Goal: Use online tool/utility: Utilize a website feature to perform a specific function

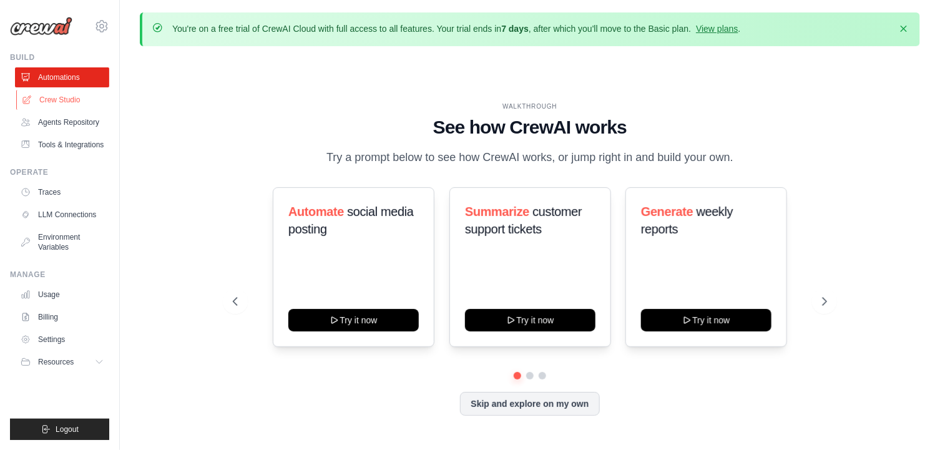
click at [56, 106] on link "Crew Studio" at bounding box center [63, 100] width 94 height 20
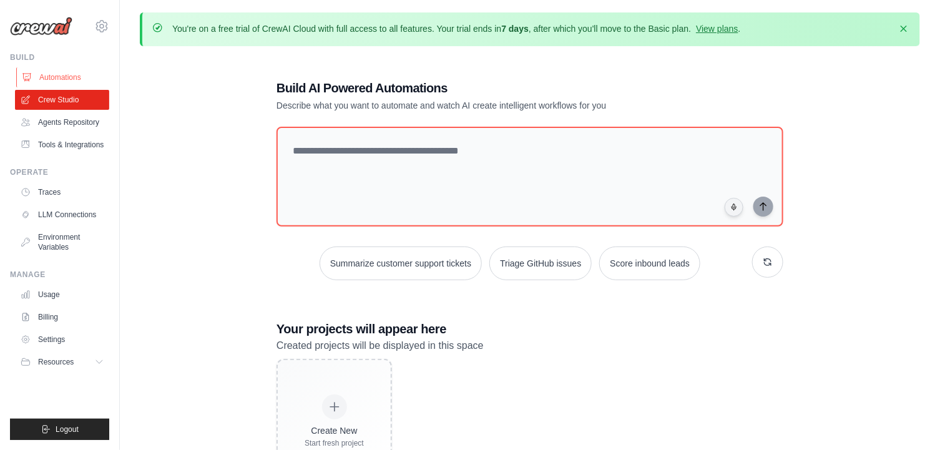
click at [24, 74] on icon at bounding box center [27, 77] width 10 height 10
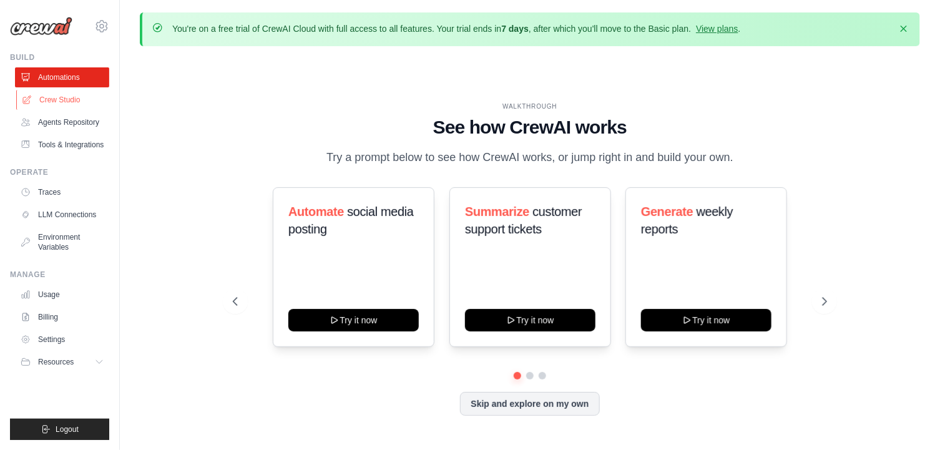
click at [83, 95] on link "Crew Studio" at bounding box center [63, 100] width 94 height 20
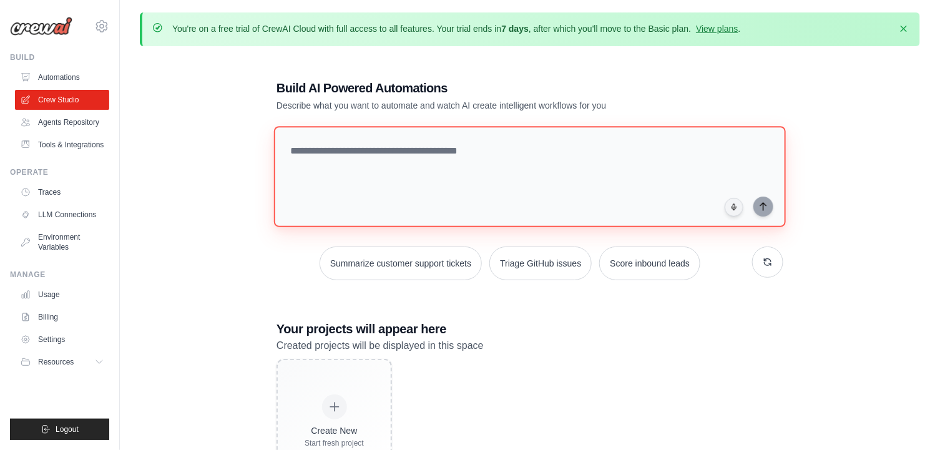
click at [392, 162] on textarea at bounding box center [530, 176] width 512 height 101
type textarea "**********"
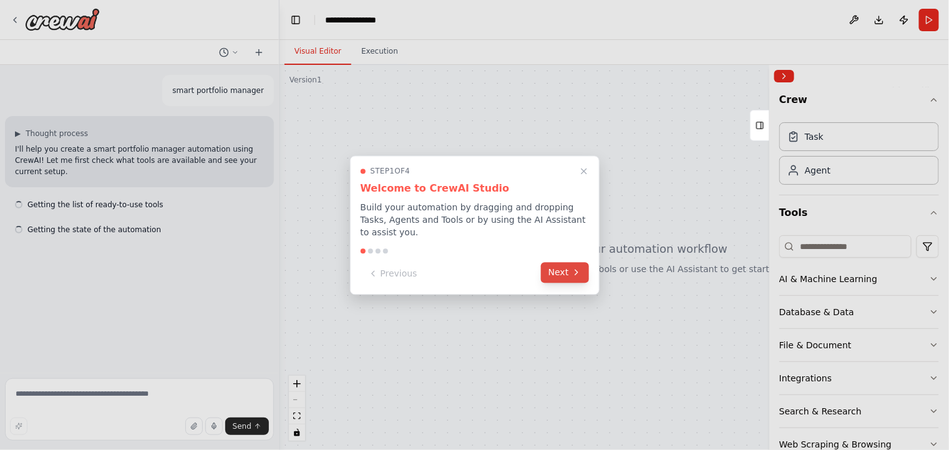
click at [573, 262] on button "Next" at bounding box center [565, 272] width 48 height 21
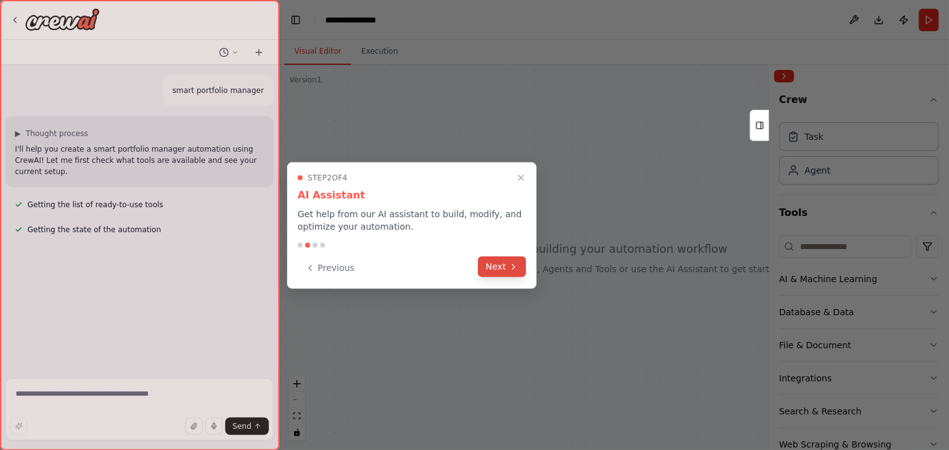
click at [502, 265] on button "Next" at bounding box center [503, 267] width 48 height 21
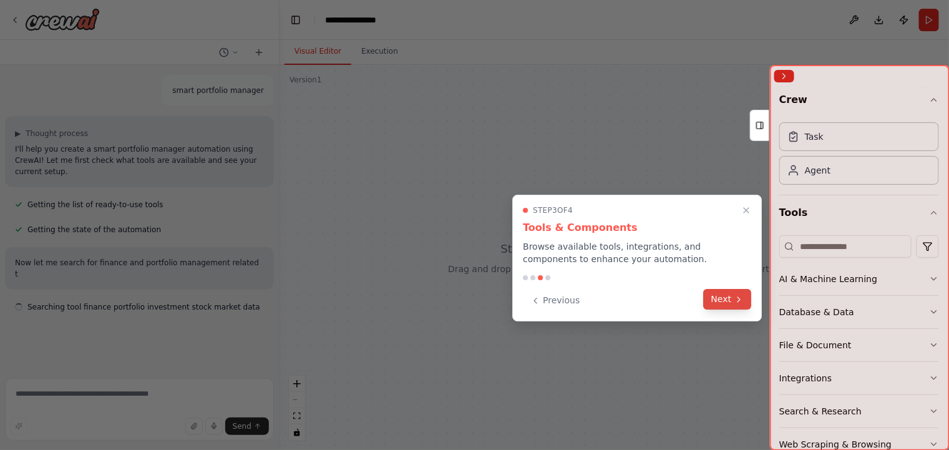
click at [721, 305] on button "Next" at bounding box center [728, 299] width 48 height 21
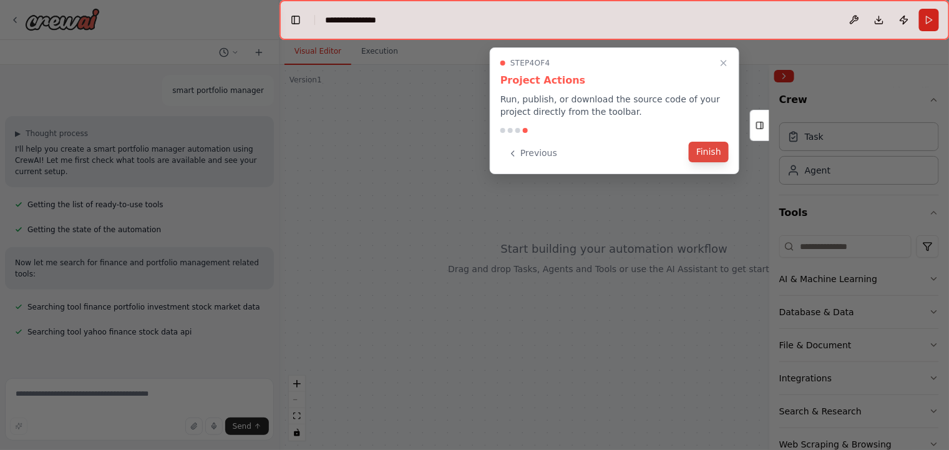
click at [712, 161] on button "Finish" at bounding box center [709, 152] width 40 height 21
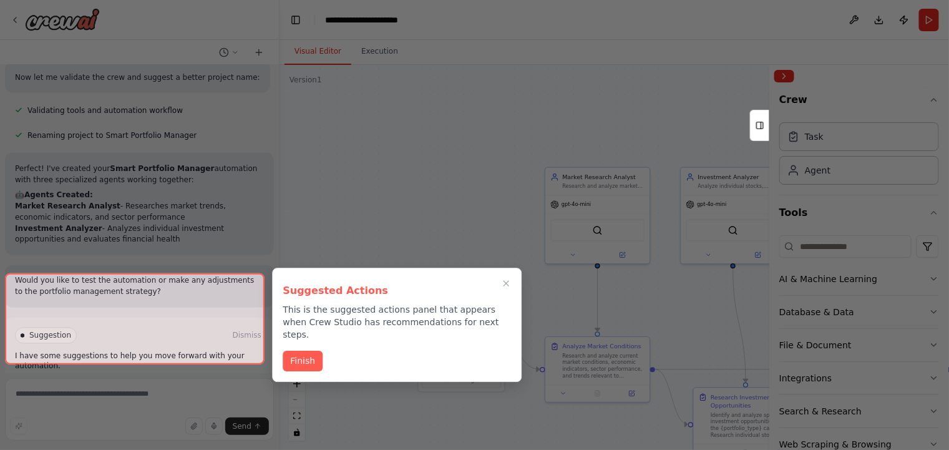
scroll to position [656, 0]
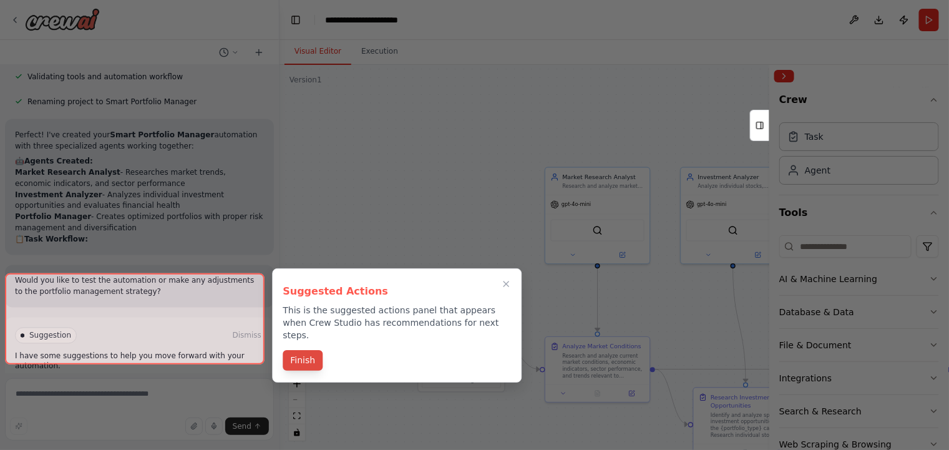
click at [299, 350] on button "Finish" at bounding box center [303, 360] width 40 height 21
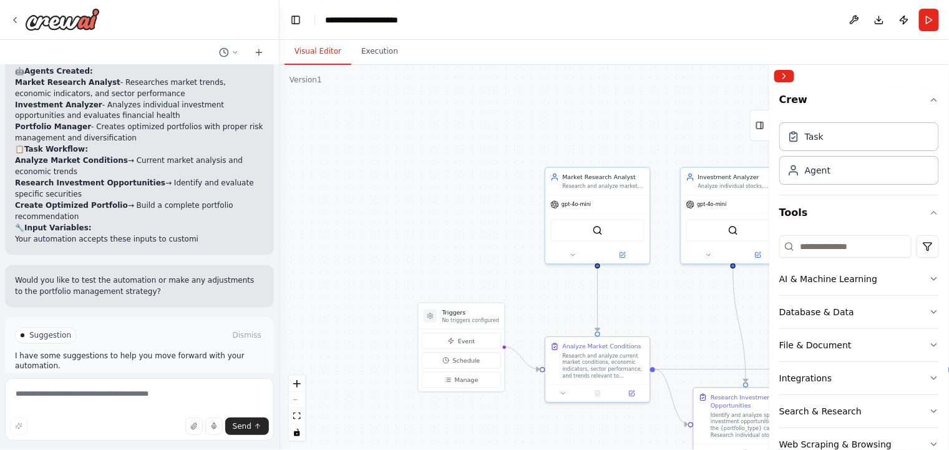
click at [145, 384] on span "Run Automation" at bounding box center [145, 389] width 61 height 10
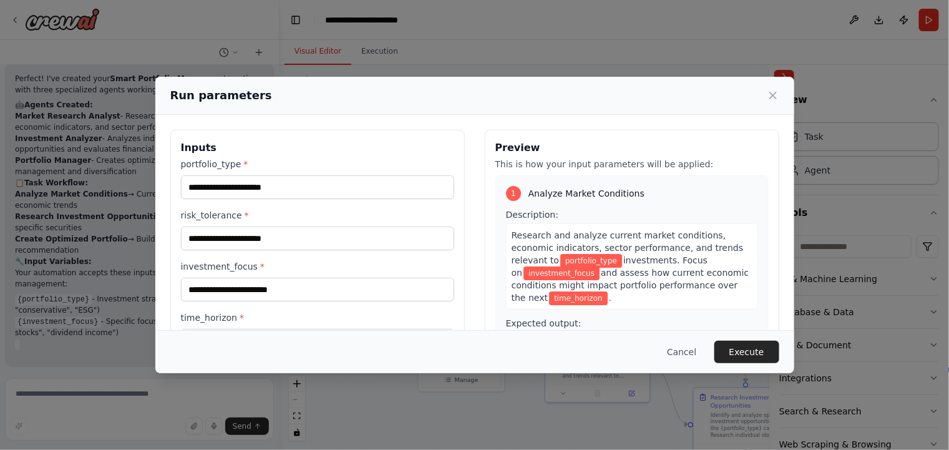
scroll to position [746, 0]
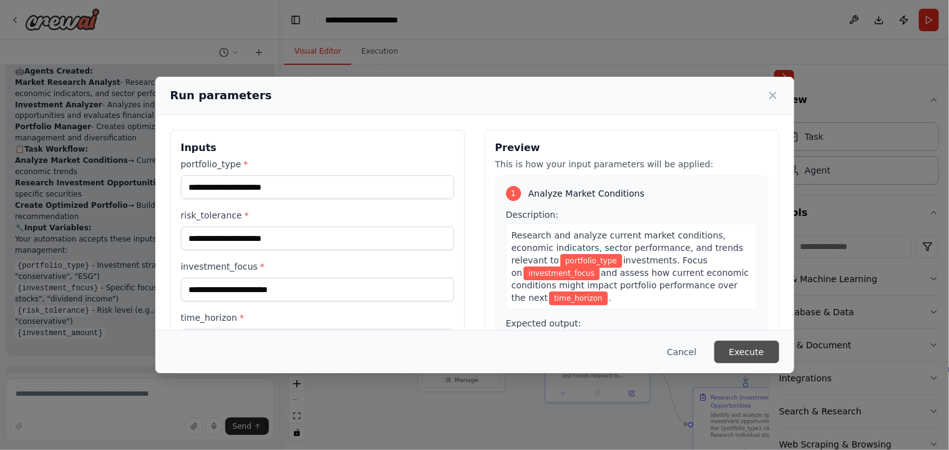
click at [743, 352] on button "Execute" at bounding box center [747, 352] width 65 height 22
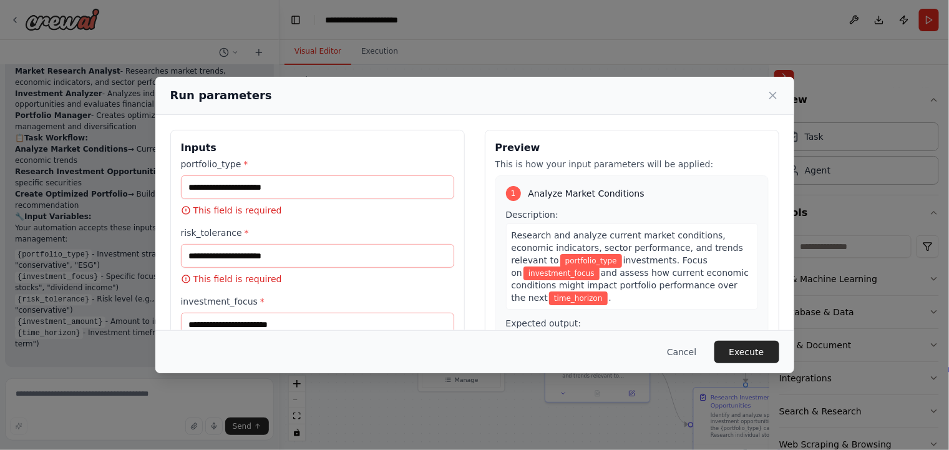
scroll to position [791, 0]
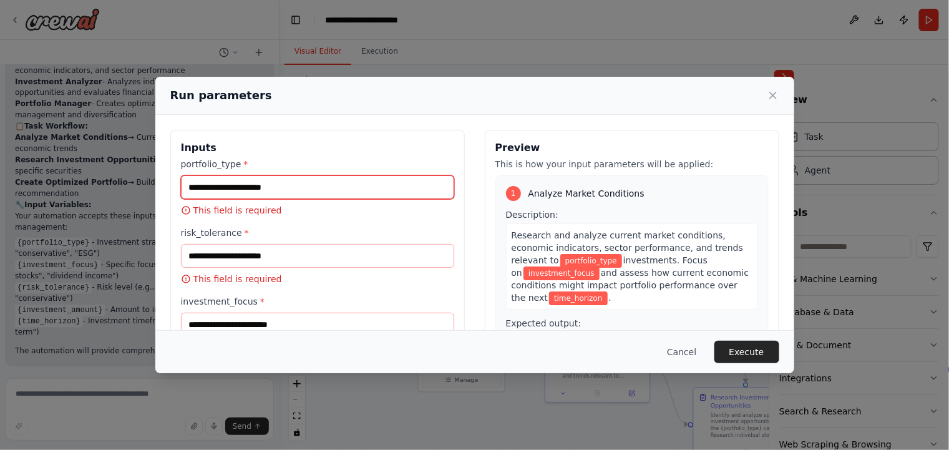
click at [244, 185] on input "portfolio_type *" at bounding box center [317, 187] width 273 height 24
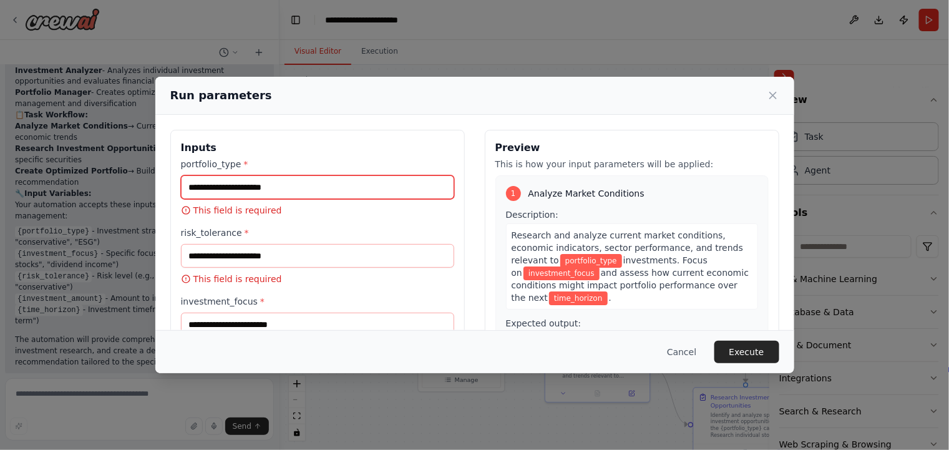
scroll to position [813, 0]
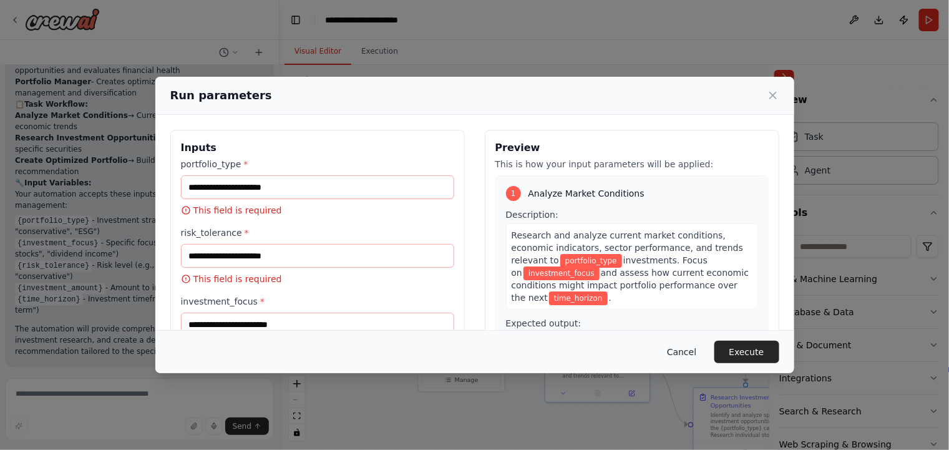
click at [692, 342] on button "Cancel" at bounding box center [681, 352] width 49 height 22
